Goal: Navigation & Orientation: Find specific page/section

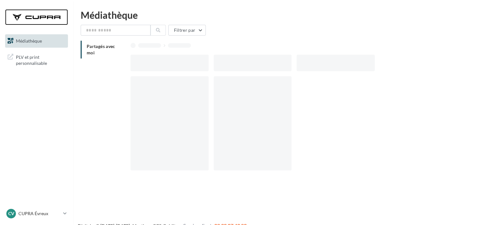
click at [59, 16] on div at bounding box center [36, 17] width 51 height 16
